Goal: Task Accomplishment & Management: Manage account settings

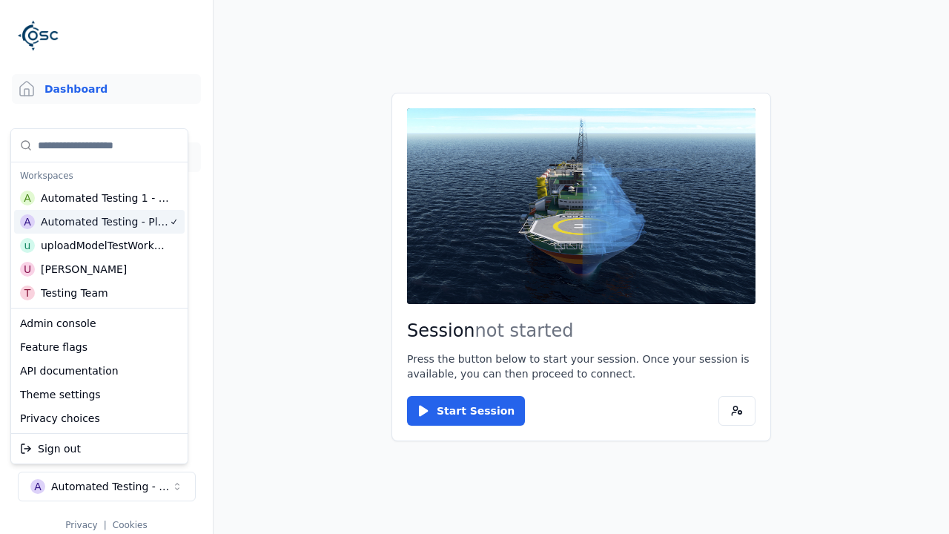
click at [106, 157] on link "3D Models" at bounding box center [106, 157] width 189 height 30
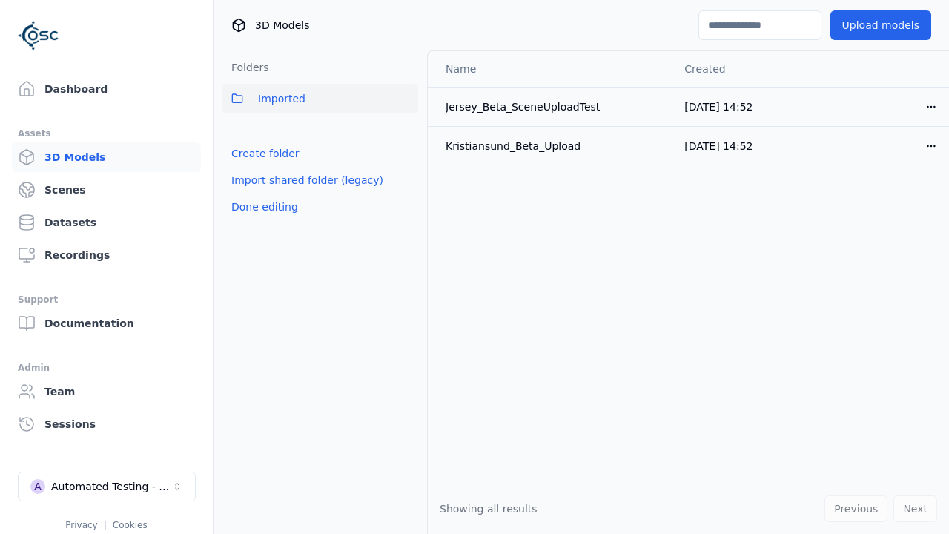
click at [260, 153] on link "Create folder" at bounding box center [265, 153] width 68 height 15
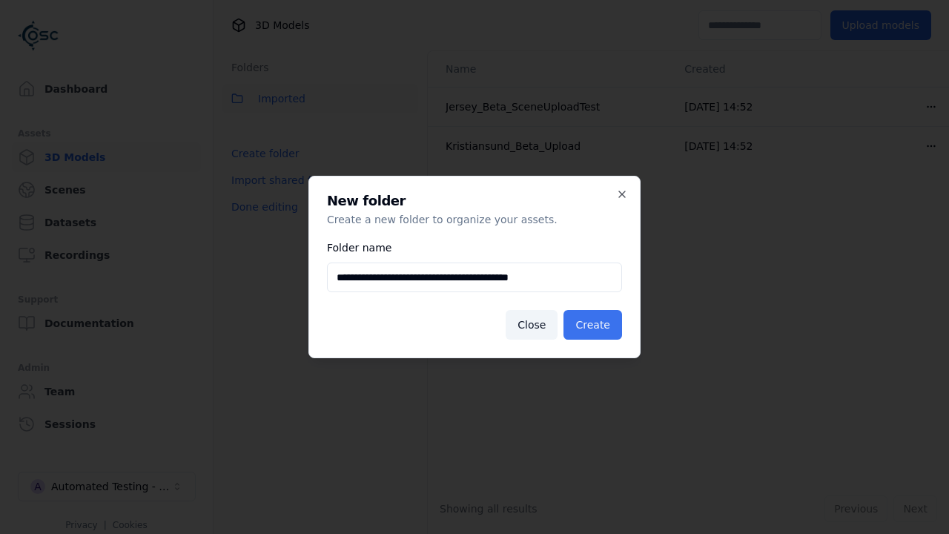
type input "**********"
click at [595, 325] on button "Create" at bounding box center [592, 325] width 59 height 30
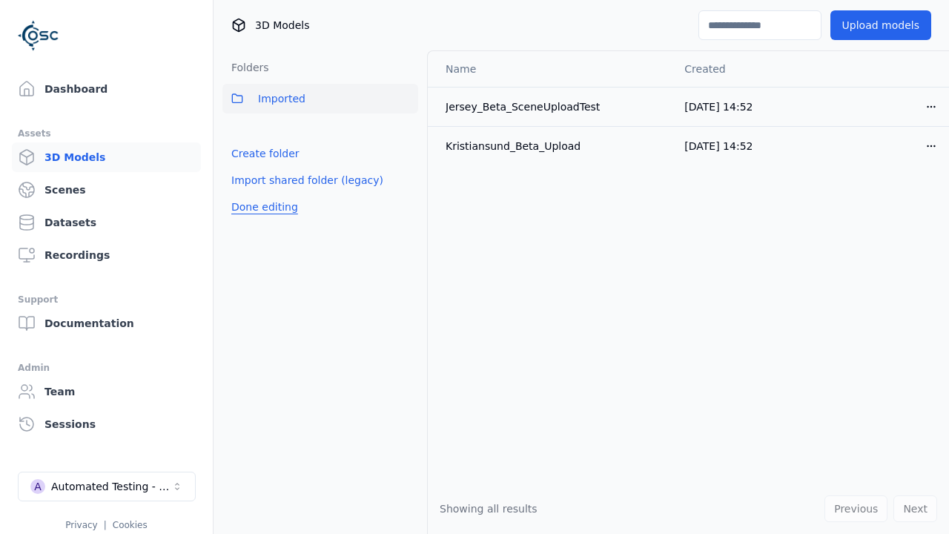
click at [260, 220] on button "Done editing" at bounding box center [264, 206] width 84 height 27
click at [248, 193] on button "Done editing" at bounding box center [264, 206] width 84 height 27
click at [406, 131] on html "Support Dashboard Assets 3D Models Scenes Datasets Recordings Support Documenta…" at bounding box center [474, 267] width 949 height 534
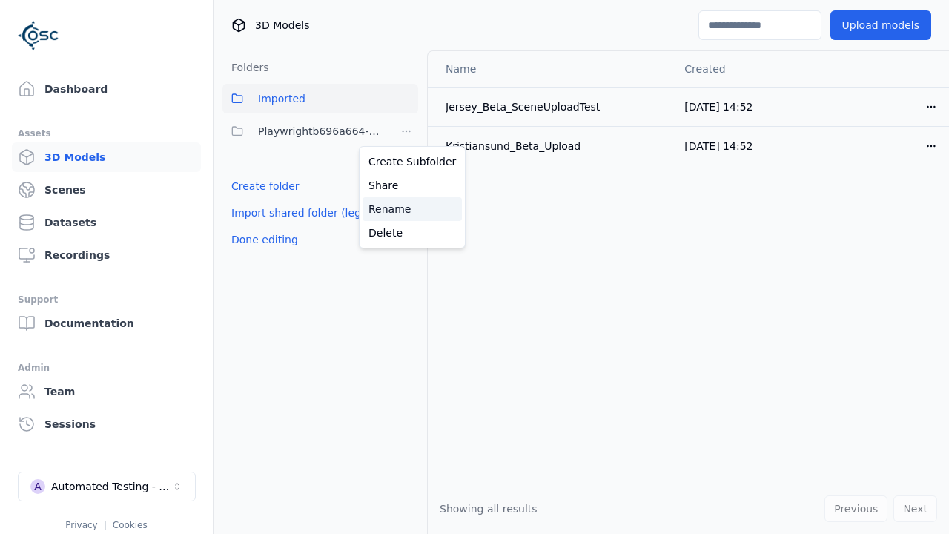
click at [406, 209] on div "Rename" at bounding box center [411, 209] width 99 height 24
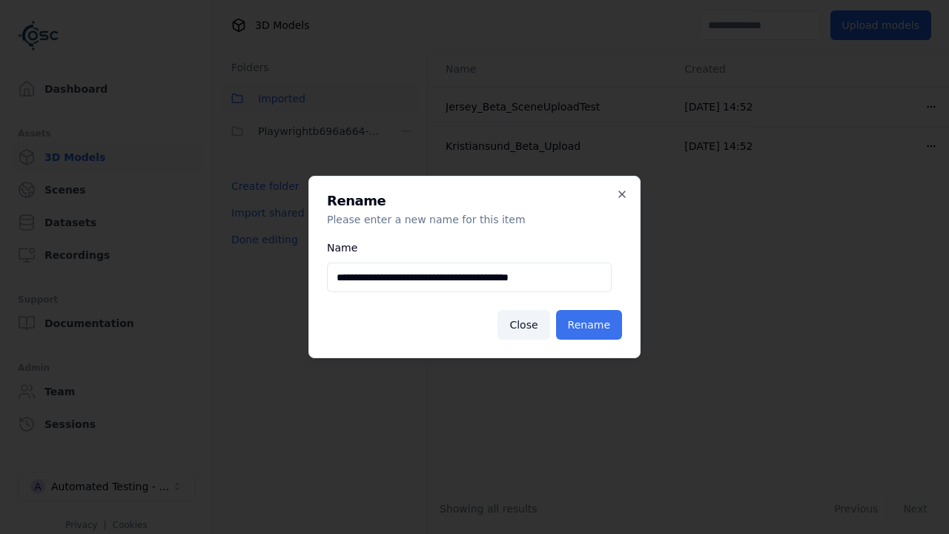
click at [469, 277] on input "**********" at bounding box center [469, 277] width 285 height 30
type input "**********"
click at [591, 325] on button "Rename" at bounding box center [589, 325] width 66 height 30
click at [260, 239] on button "Done editing" at bounding box center [264, 239] width 84 height 27
click at [248, 226] on button "Done editing" at bounding box center [264, 239] width 84 height 27
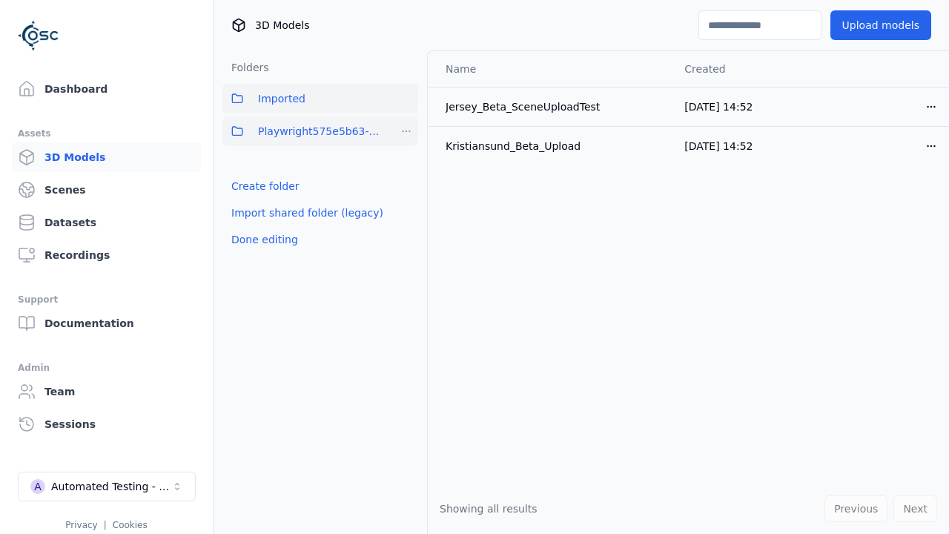
click at [406, 131] on html "Support Dashboard Assets 3D Models Scenes Datasets Recordings Support Documenta…" at bounding box center [474, 267] width 949 height 534
click at [406, 233] on div "Delete" at bounding box center [411, 233] width 99 height 24
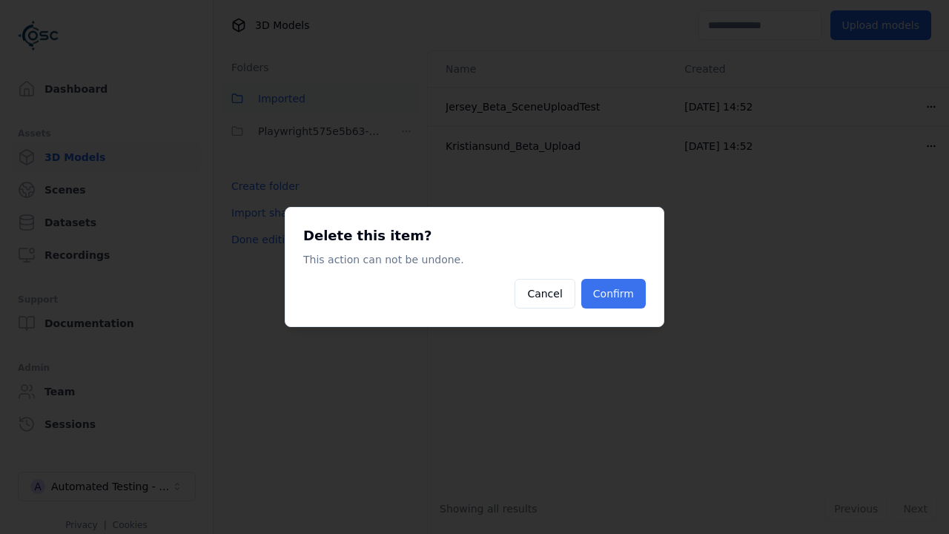
click at [615, 293] on button "Confirm" at bounding box center [613, 294] width 64 height 30
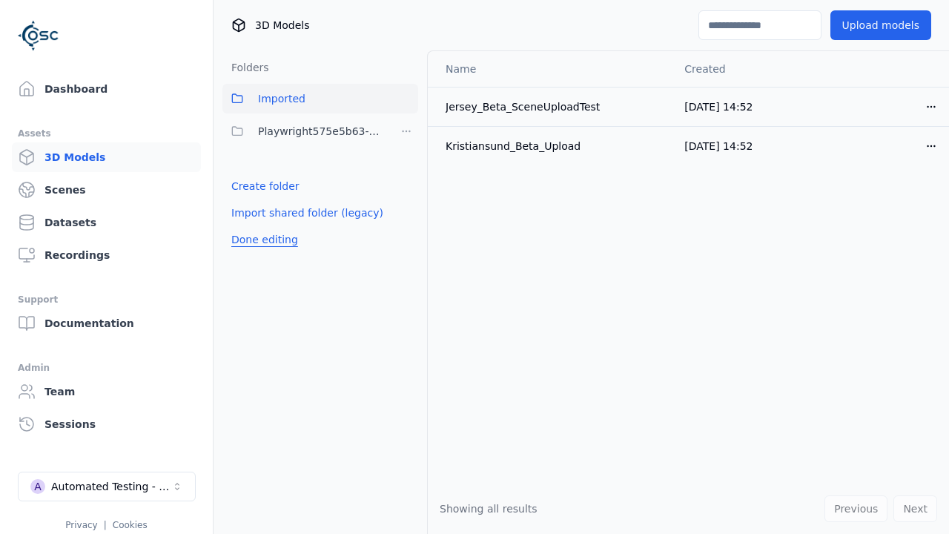
click at [260, 239] on button "Done editing" at bounding box center [264, 239] width 84 height 27
